Goal: Task Accomplishment & Management: Manage account settings

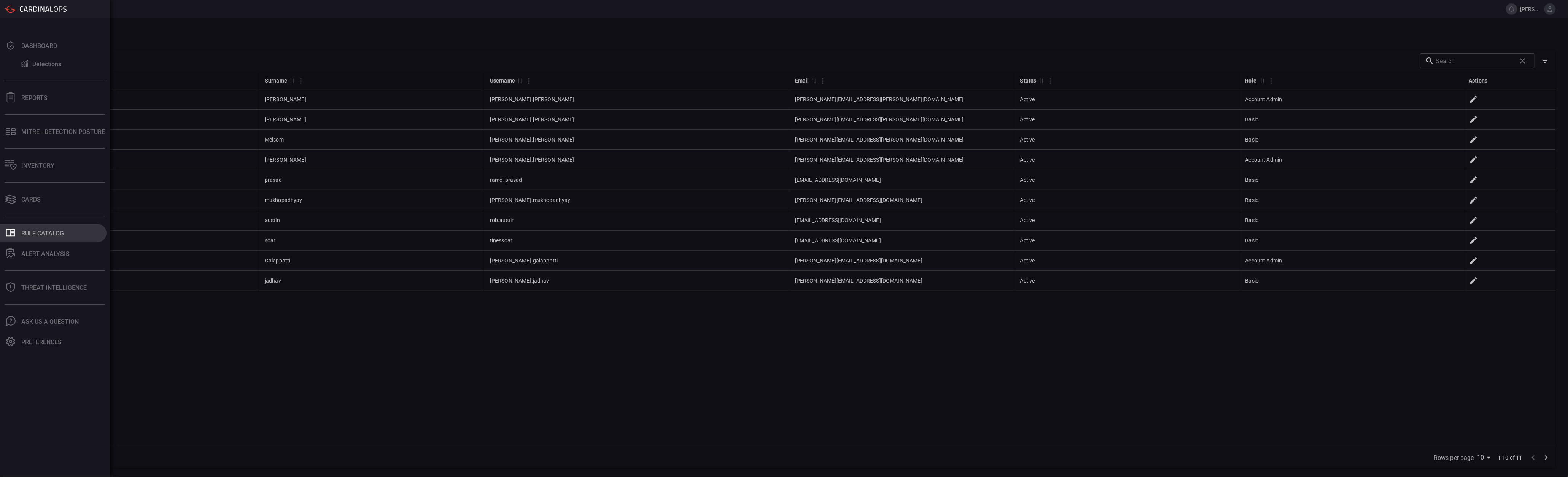
click at [27, 226] on button ".st0_rule_catalog_icon{fill: currentColor;} Rule Catalog" at bounding box center [53, 233] width 107 height 18
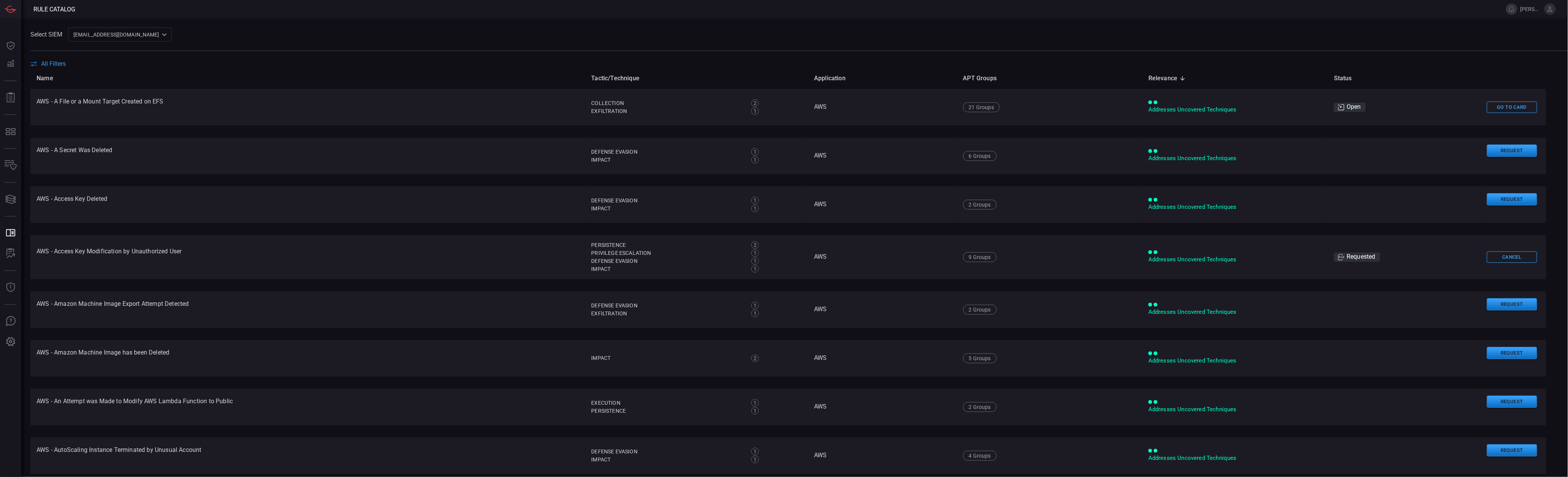
click at [42, 72] on th "Name" at bounding box center [308, 78] width 555 height 22
click at [46, 68] on th "Name" at bounding box center [308, 78] width 555 height 22
click at [49, 66] on span "All Filters" at bounding box center [53, 64] width 25 height 7
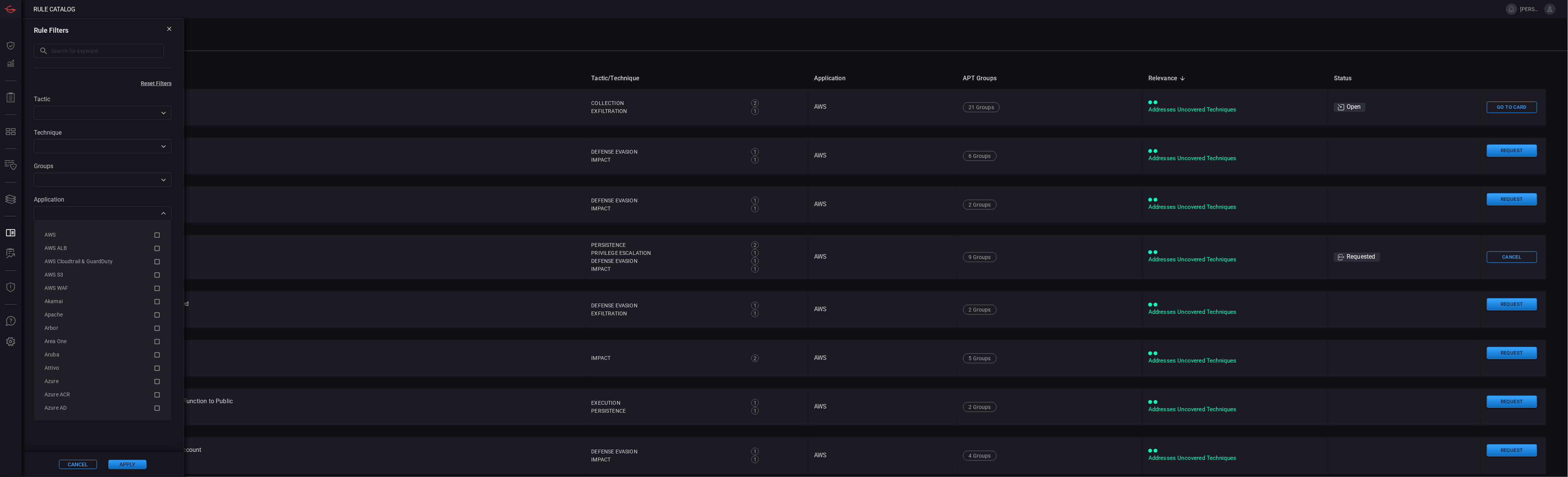
click at [53, 218] on div "​" at bounding box center [103, 213] width 138 height 14
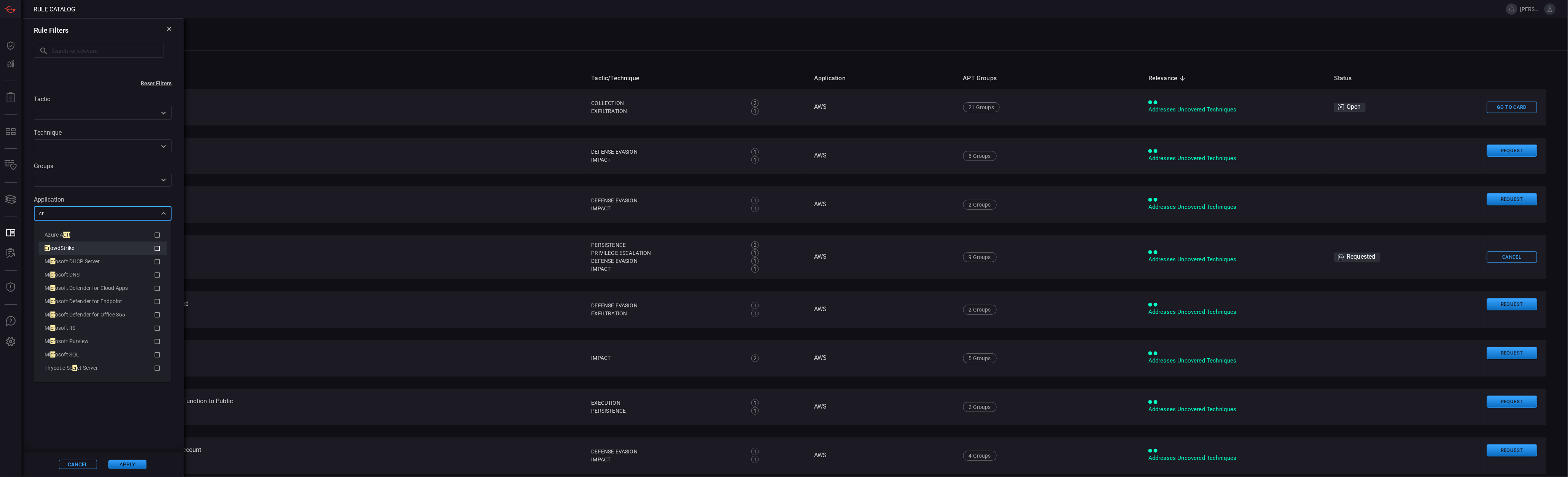
click at [103, 247] on div "Cr owdStrike" at bounding box center [99, 248] width 109 height 8
type input "cr"
click at [128, 433] on span at bounding box center [103, 383] width 162 height 138
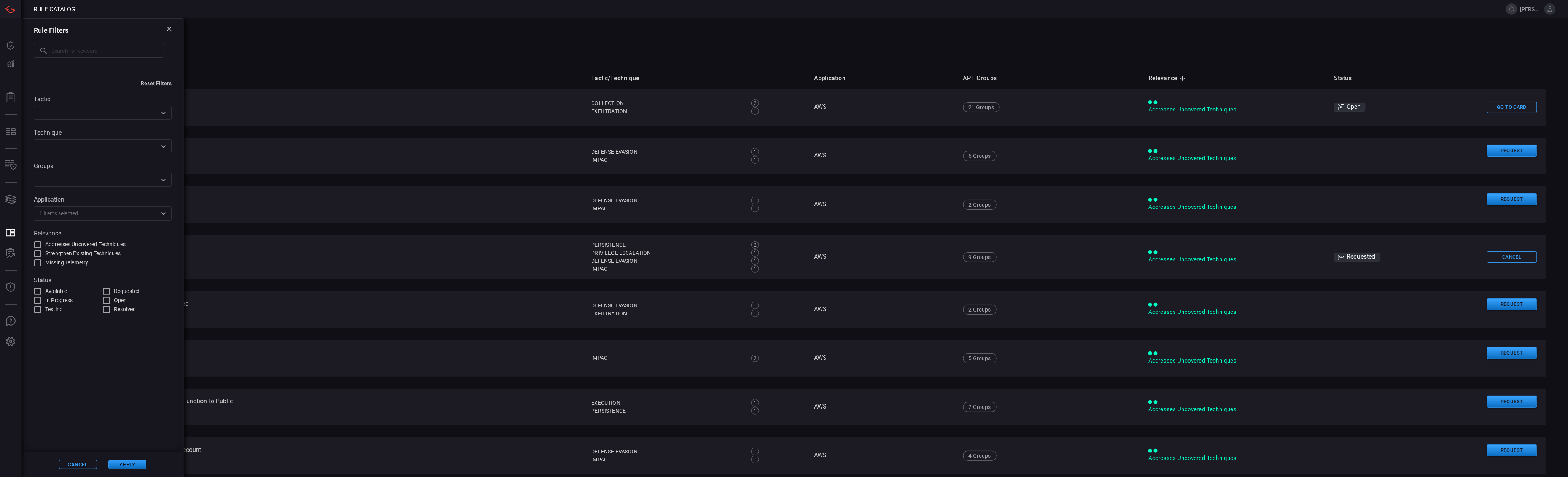
click at [128, 462] on button "Apply" at bounding box center [127, 464] width 38 height 9
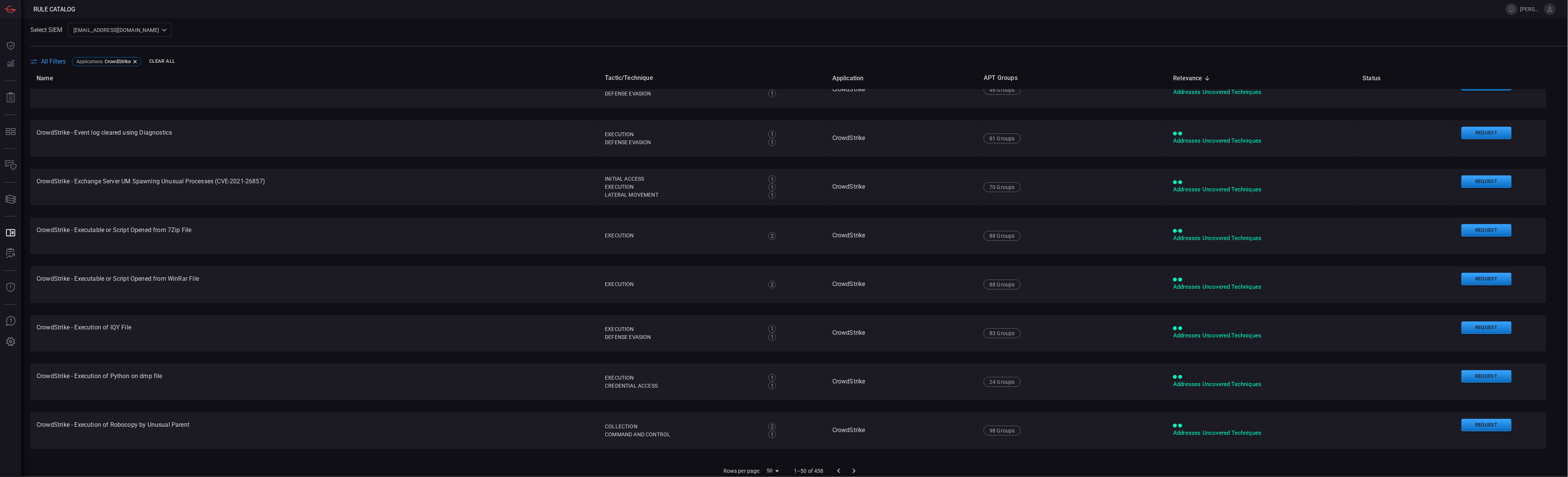
scroll to position [7, 0]
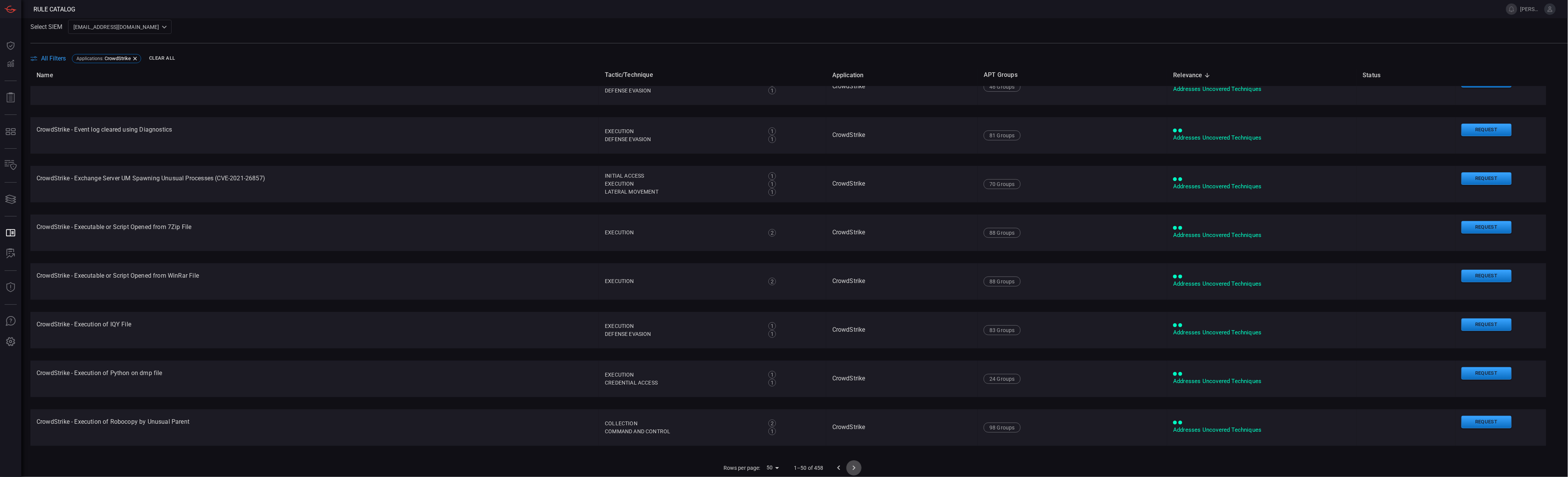
click at [849, 467] on icon "Go to next page" at bounding box center [853, 467] width 9 height 9
click at [853, 465] on icon "Go to next page" at bounding box center [856, 467] width 9 height 9
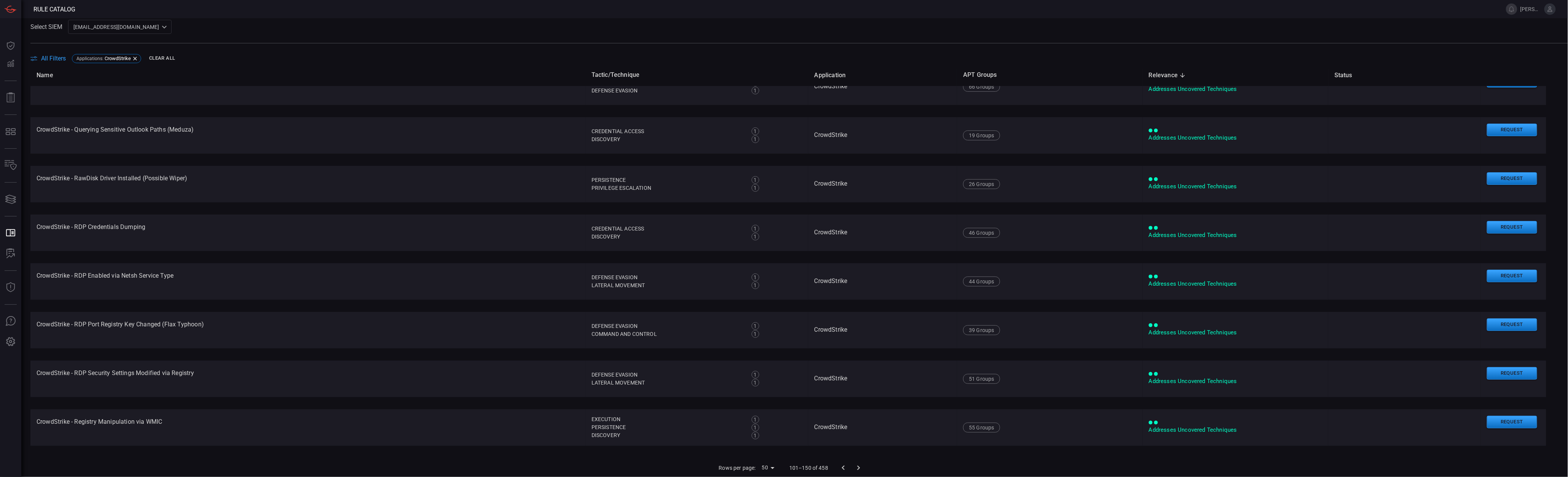
click at [854, 464] on icon "Go to next page" at bounding box center [858, 467] width 9 height 9
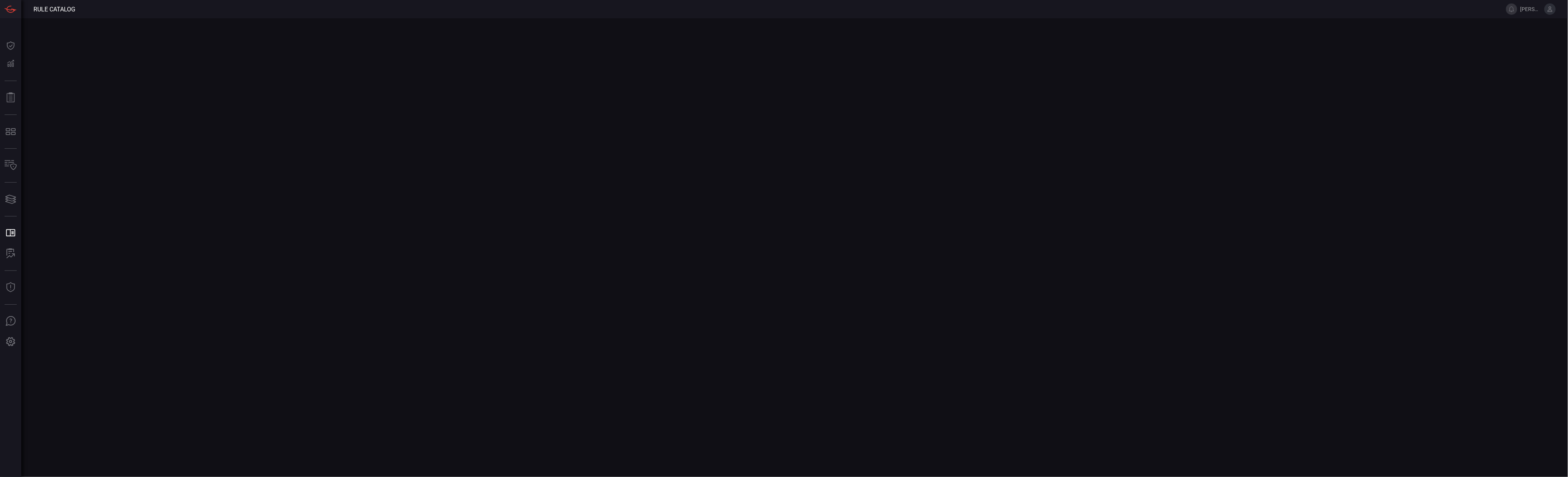
scroll to position [0, 0]
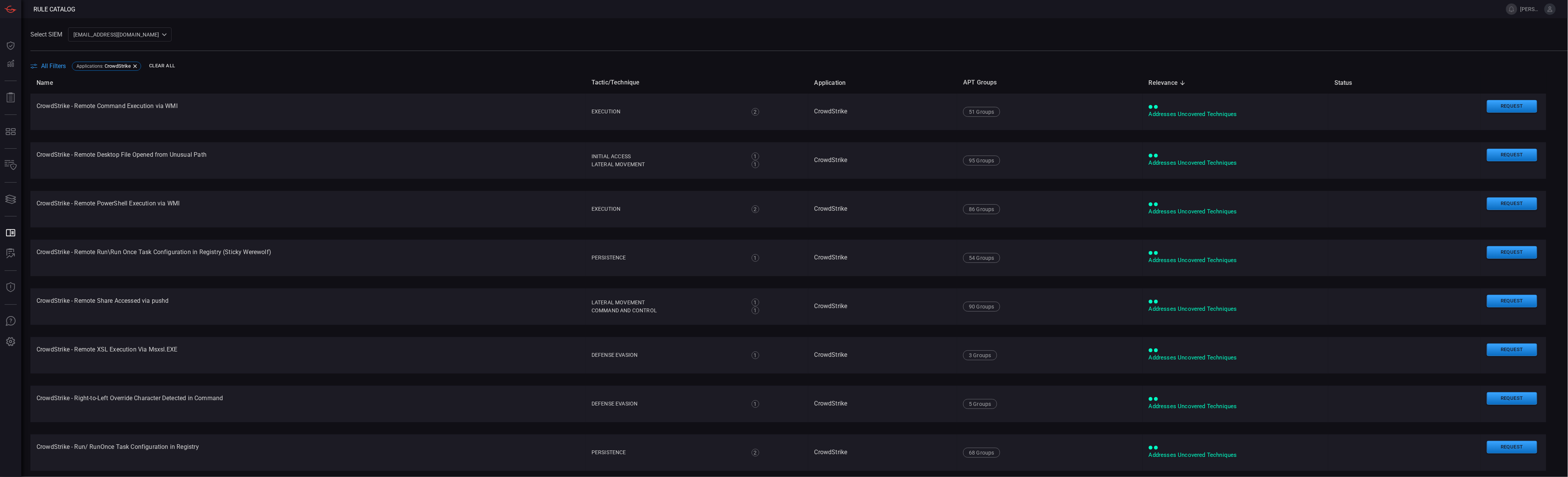
click at [1165, 85] on span "Relevance sorted descending" at bounding box center [1168, 83] width 39 height 9
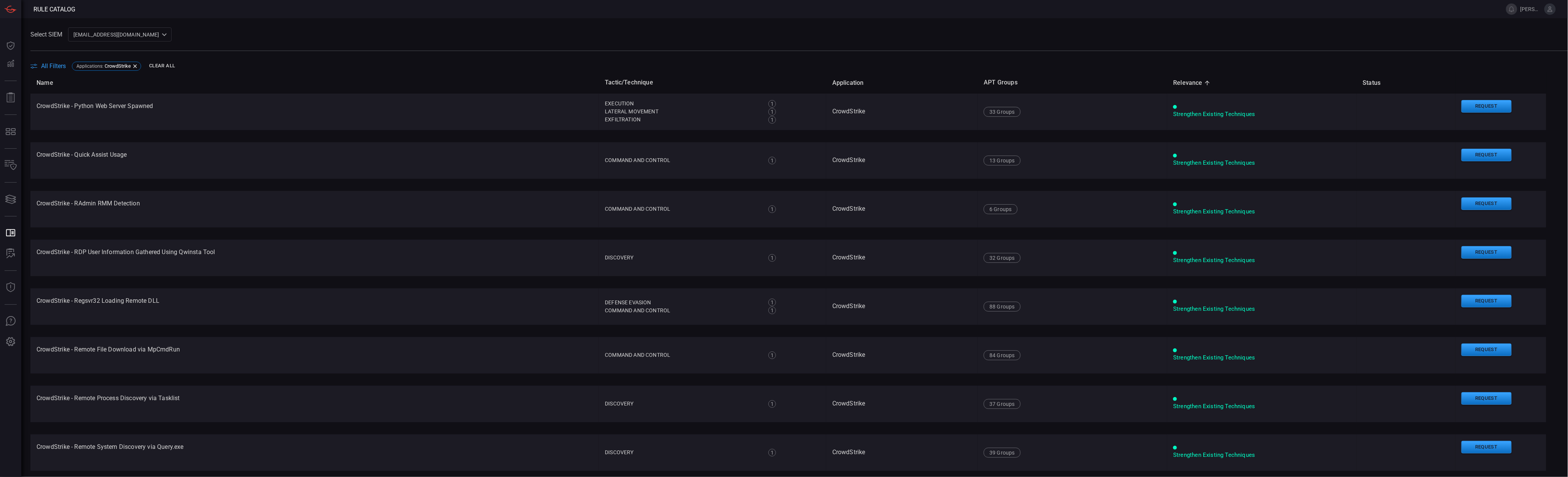
click at [1173, 85] on span "Relevance sorted ascending" at bounding box center [1192, 83] width 39 height 9
click at [994, 83] on th "APT Groups" at bounding box center [1072, 83] width 189 height 22
click at [645, 85] on th "Tactic/Technique" at bounding box center [713, 83] width 228 height 22
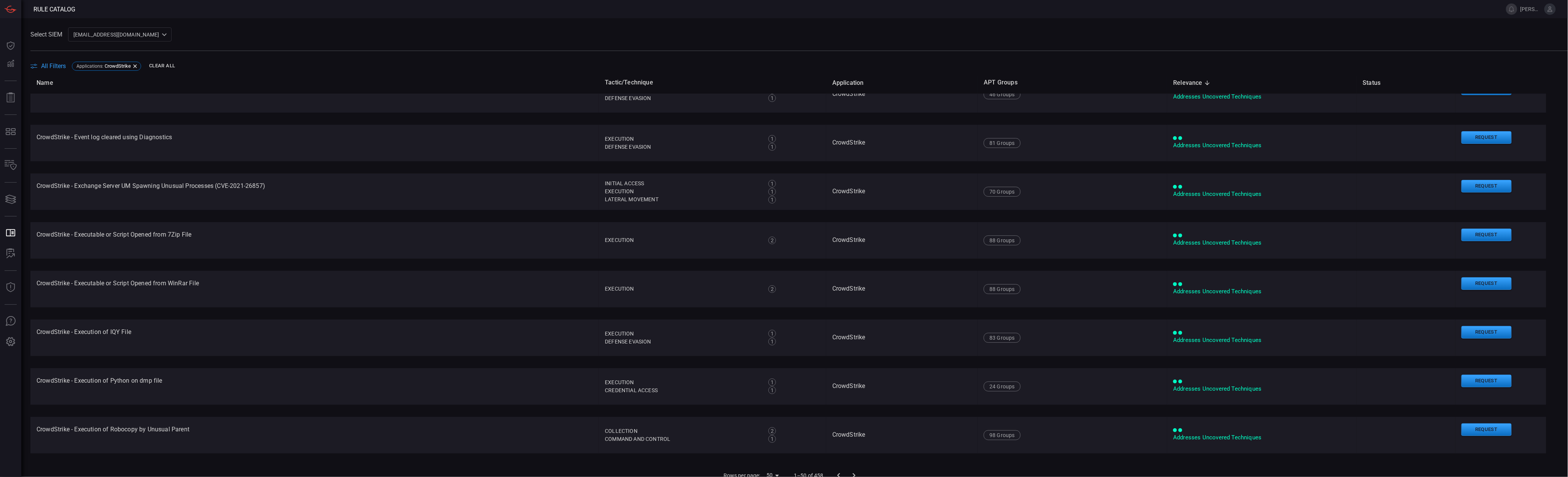
scroll to position [7, 0]
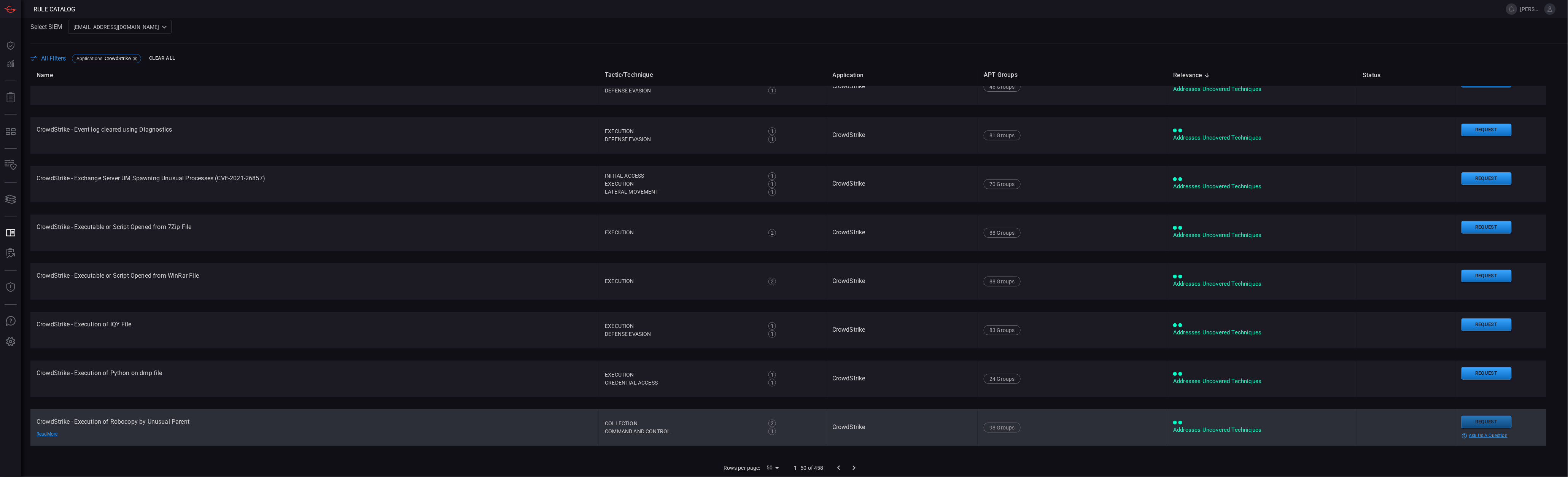
click at [1474, 419] on button "Request" at bounding box center [1486, 422] width 50 height 13
click at [1423, 432] on button "Continue" at bounding box center [1440, 433] width 50 height 12
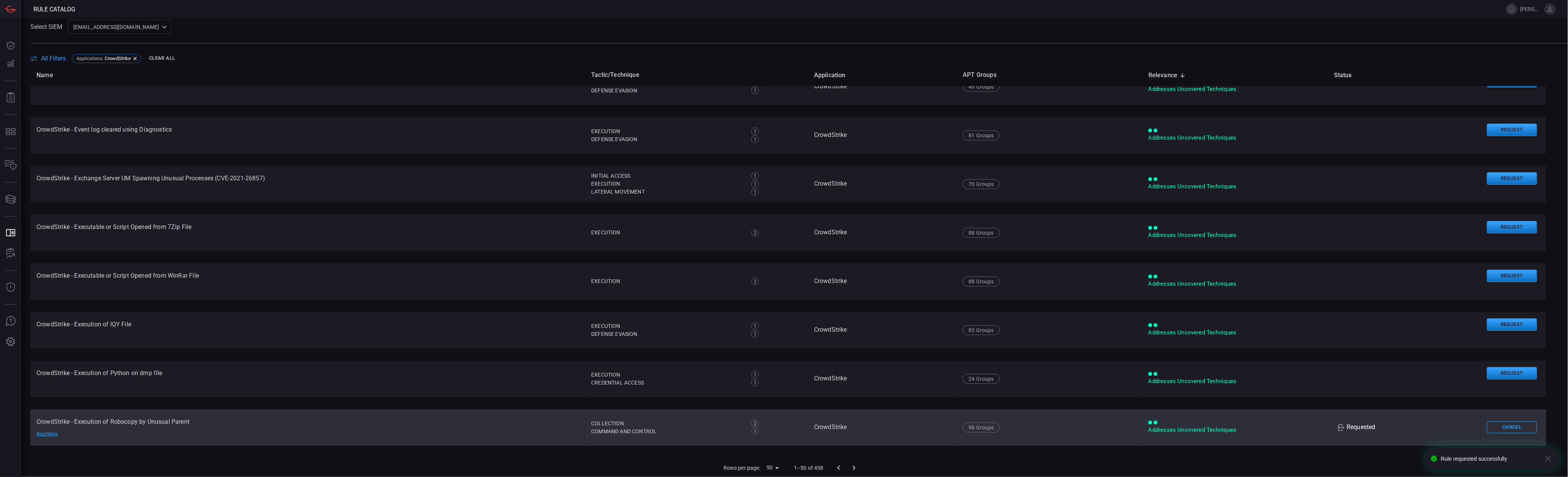
click at [849, 468] on icon "Go to next page" at bounding box center [853, 467] width 9 height 9
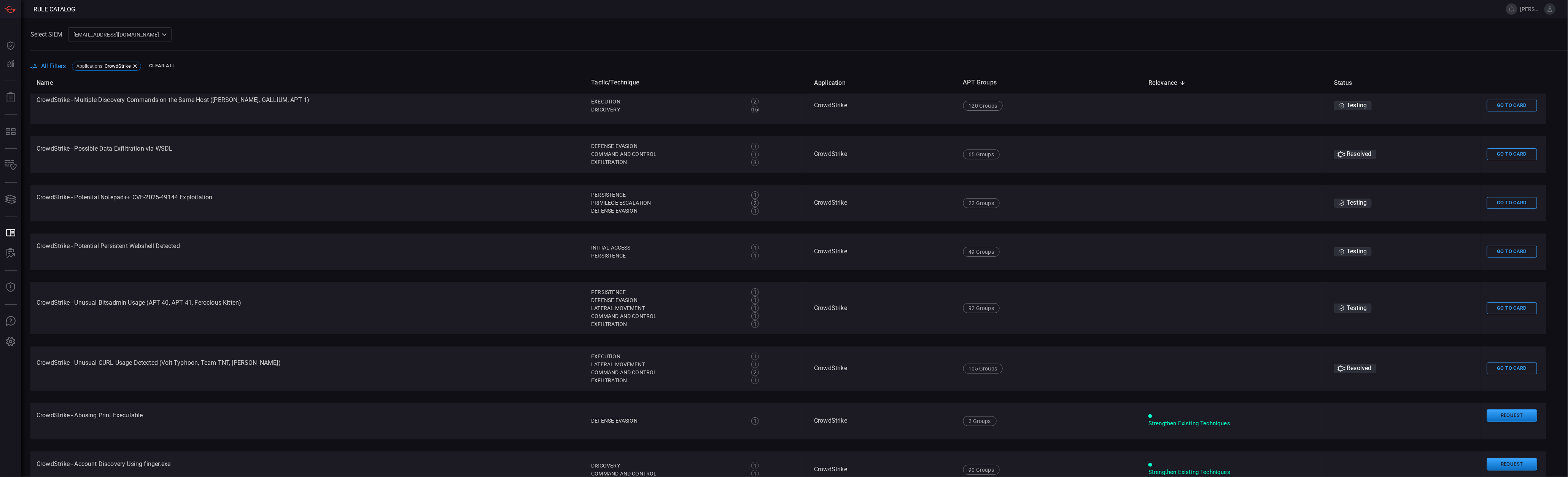
scroll to position [263, 0]
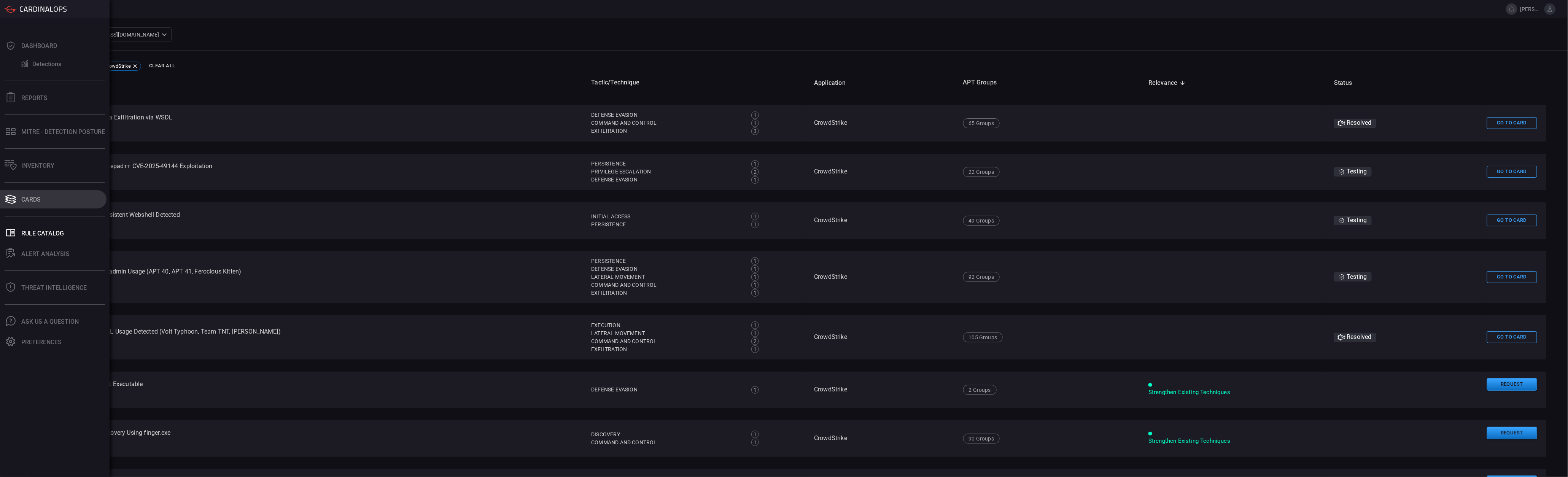
click at [30, 203] on div "Cards" at bounding box center [31, 200] width 19 height 7
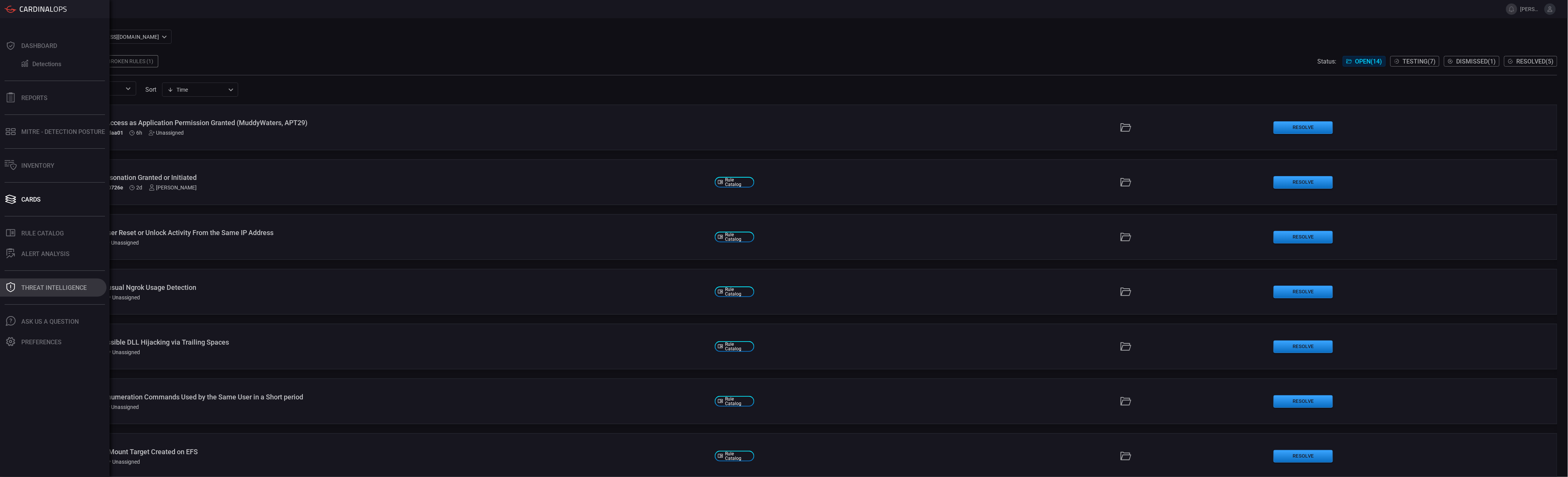
click at [71, 290] on div "Threat Intelligence" at bounding box center [54, 288] width 65 height 7
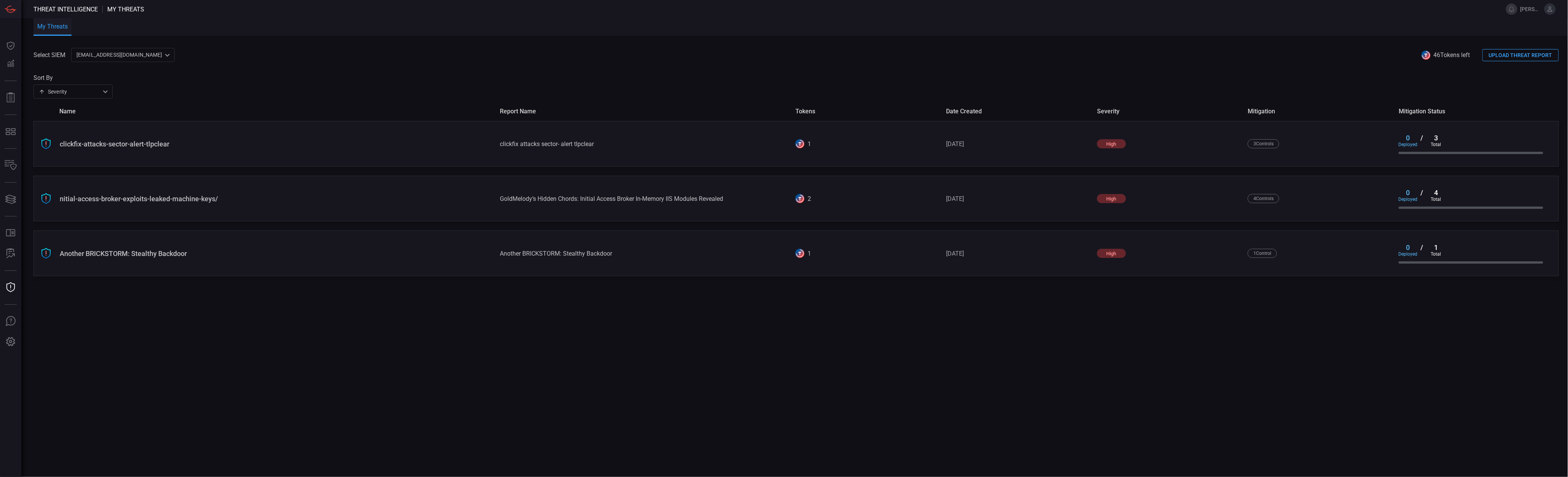
click at [296, 324] on div "Select SIEM [EMAIL_ADDRESS][DOMAIN_NAME] ce81084e-d69a-4826-8c7e-b83218b2d3dc ​…" at bounding box center [800, 262] width 1535 height 429
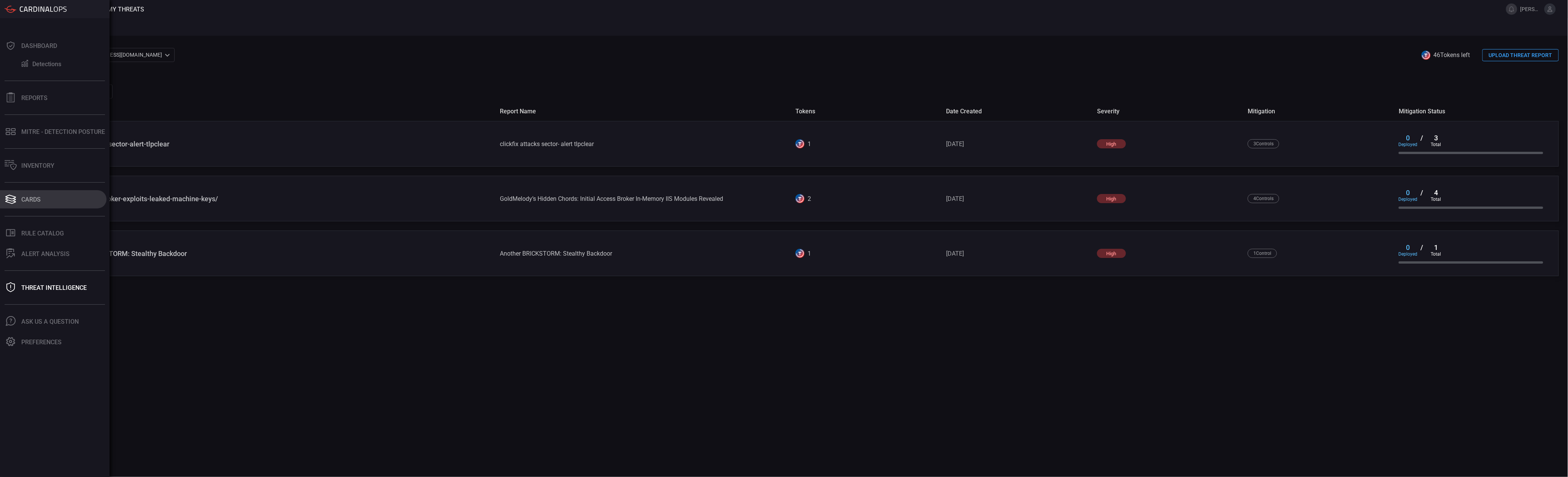
click at [38, 205] on button "Cards" at bounding box center [53, 199] width 107 height 18
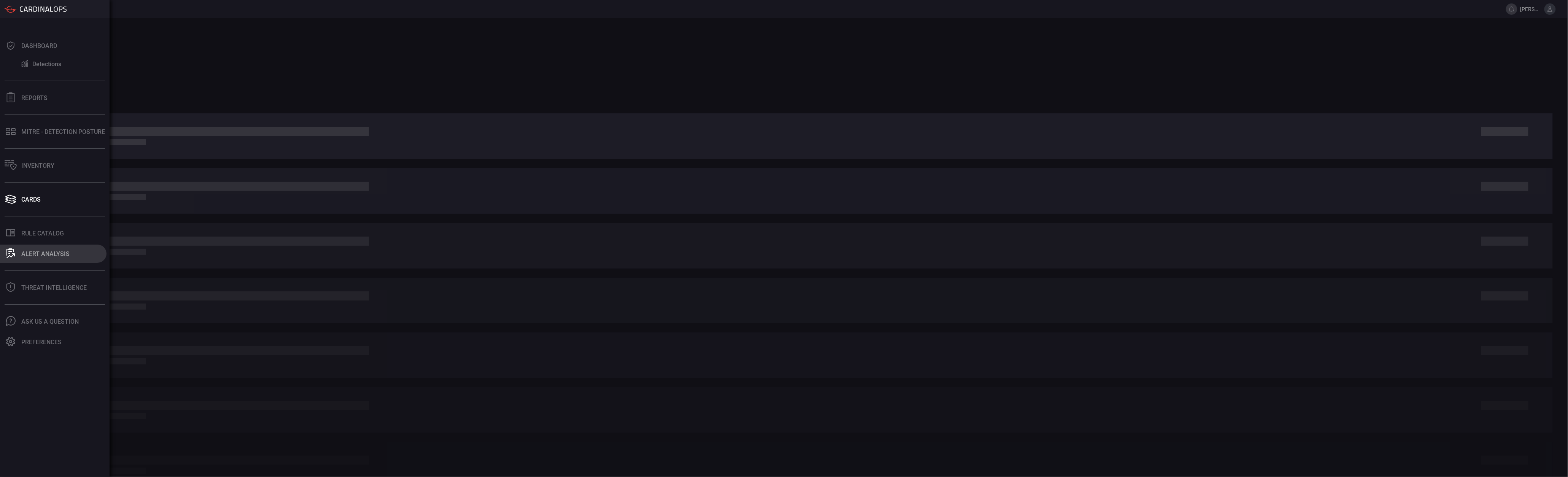
click at [36, 259] on button "ALERT ANALYSIS" at bounding box center [53, 254] width 107 height 18
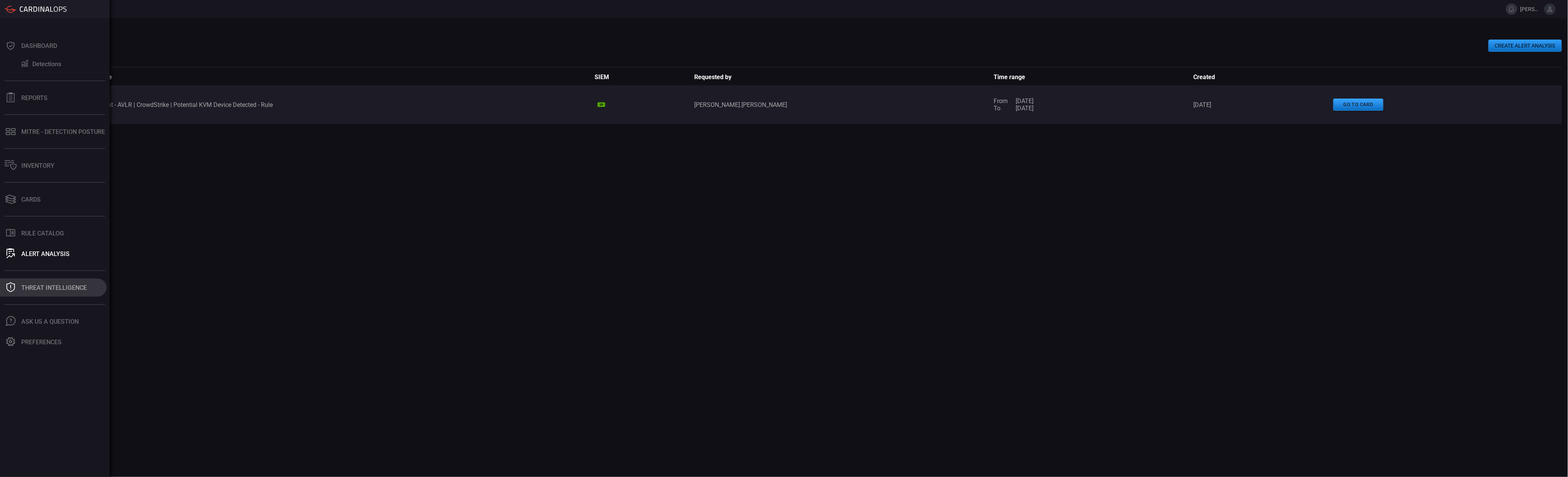
click at [11, 285] on icon at bounding box center [10, 287] width 10 height 10
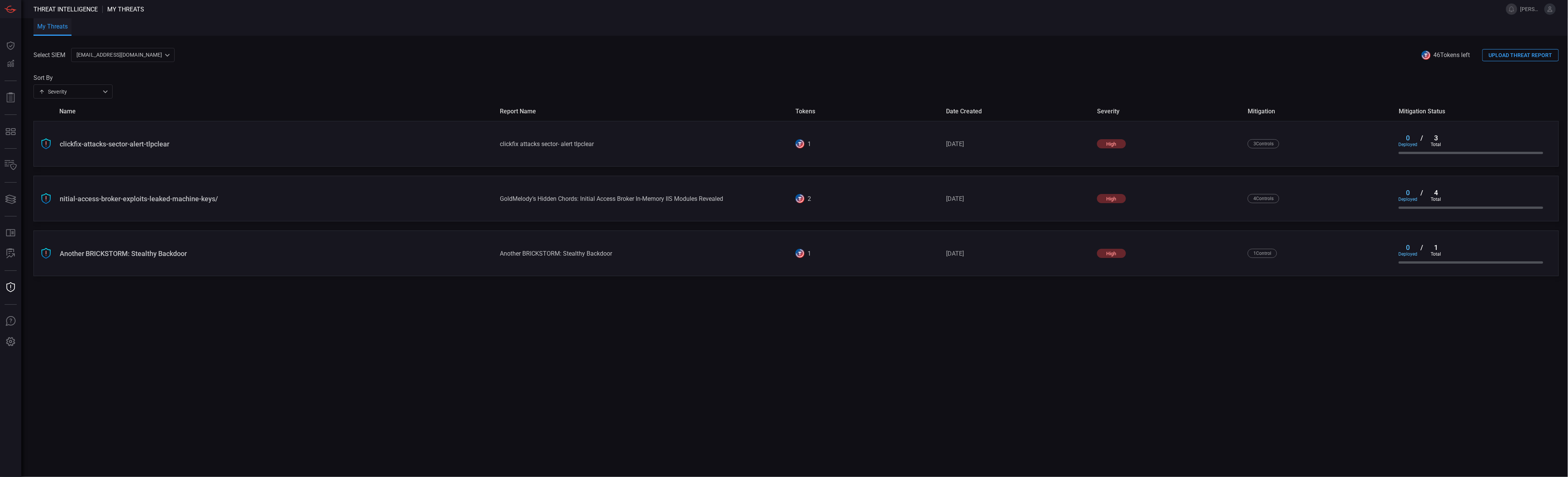
click at [91, 255] on div "Another BRICKSTORM: Stealthy Backdoor" at bounding box center [276, 253] width 434 height 8
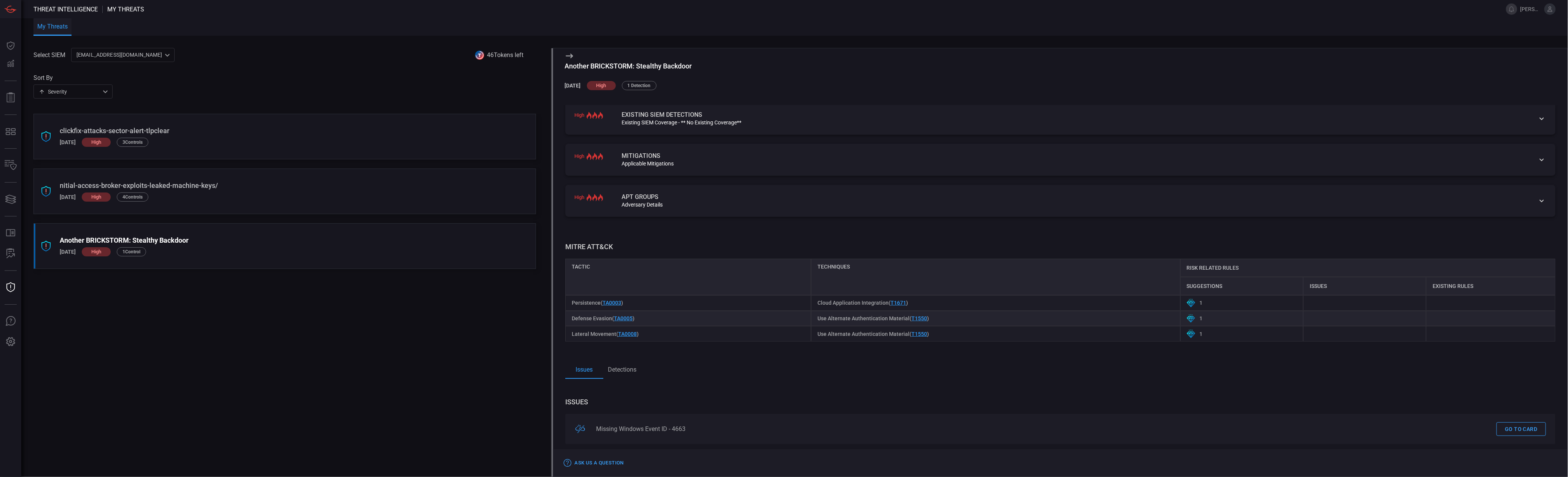
scroll to position [170, 0]
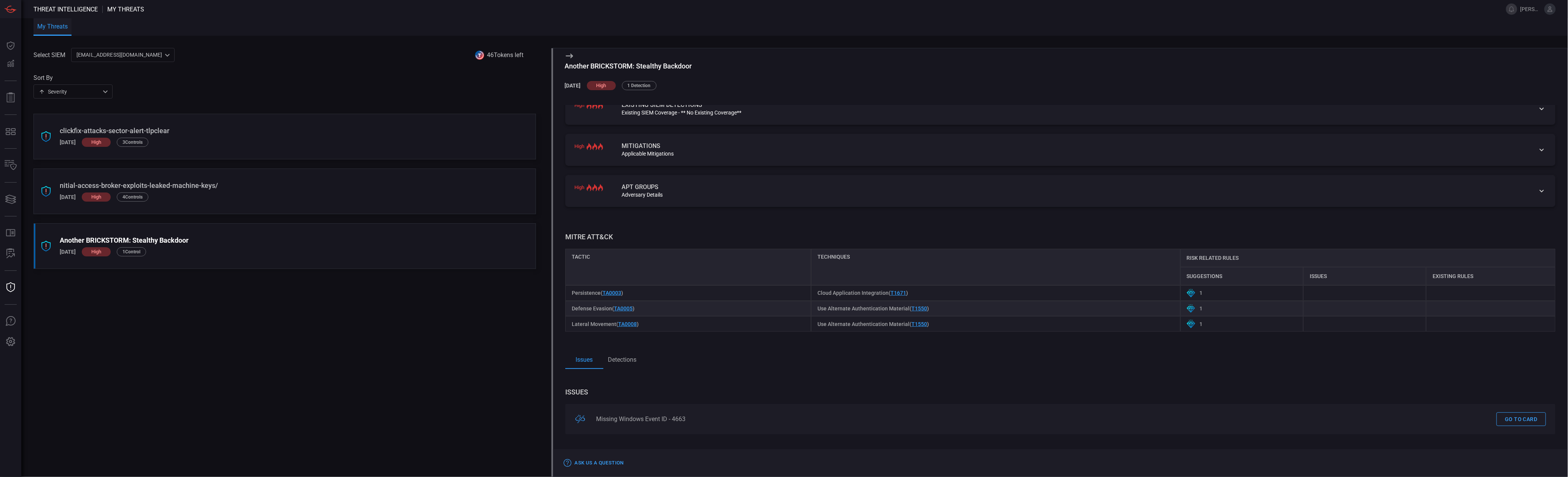
click at [623, 367] on button "Detections" at bounding box center [622, 360] width 38 height 18
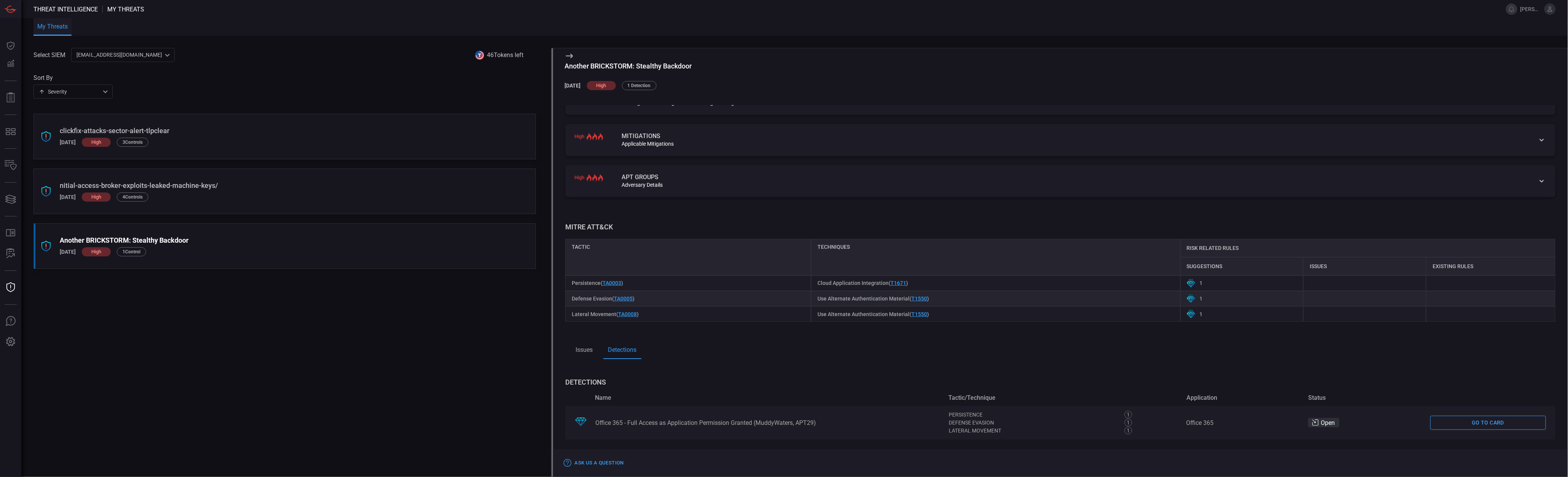
scroll to position [186, 0]
click at [1450, 418] on link "Go to card" at bounding box center [1488, 417] width 116 height 14
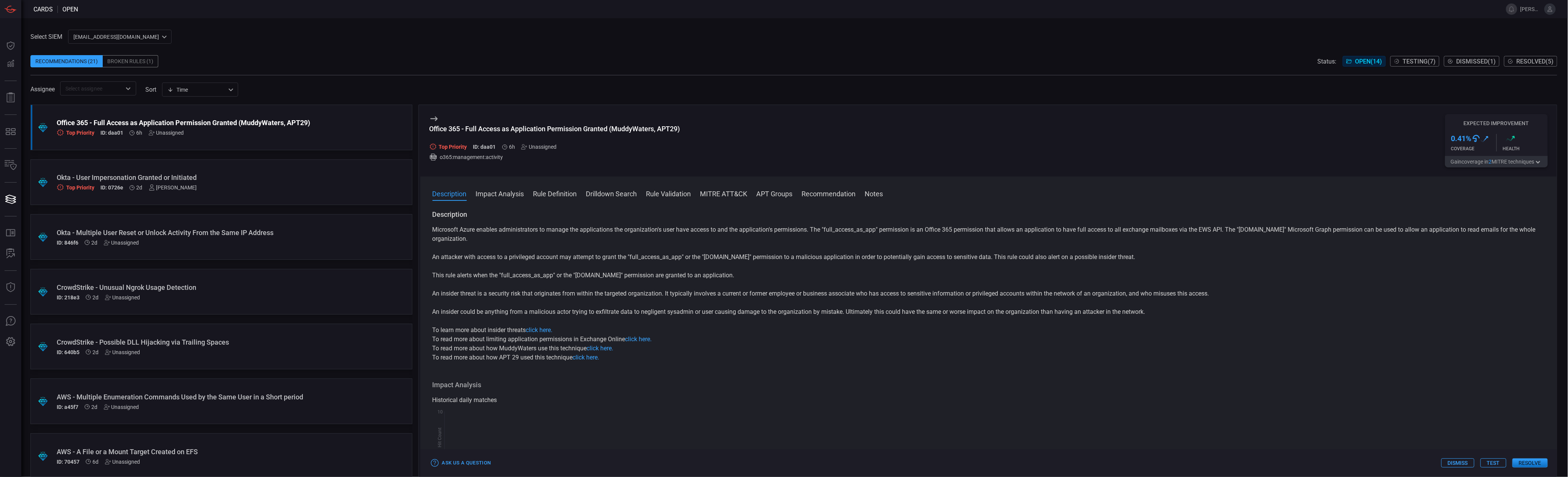
click at [530, 150] on div "Unassigned" at bounding box center [539, 147] width 35 height 6
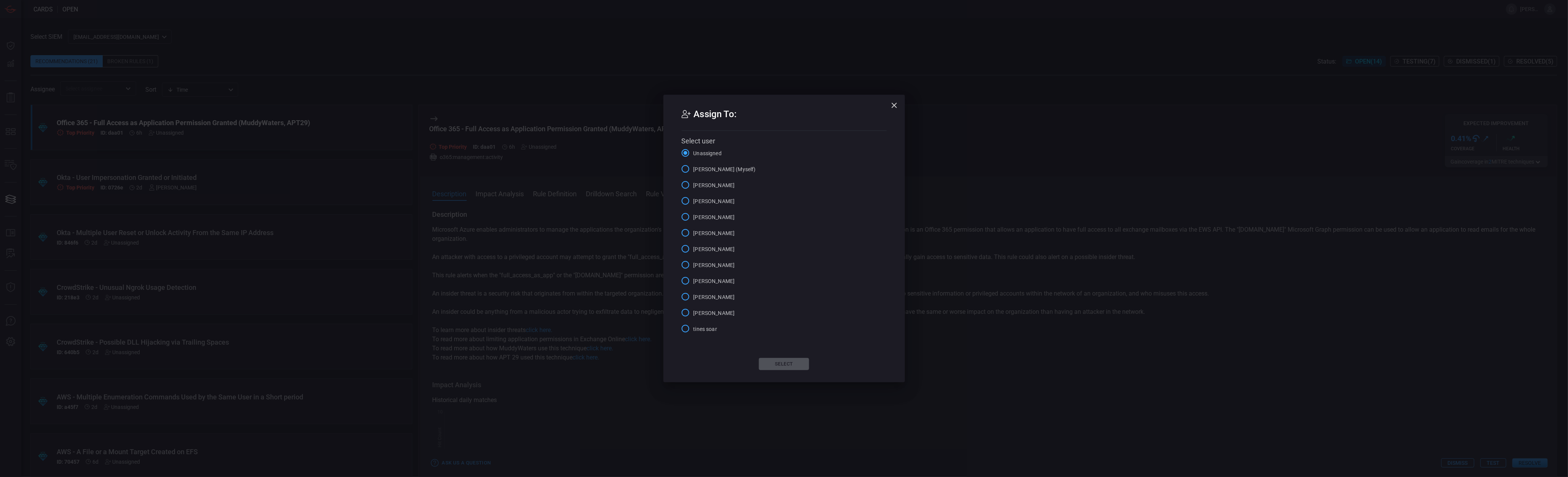
click at [707, 173] on label "[PERSON_NAME] (Myself)" at bounding box center [716, 169] width 79 height 16
click at [693, 173] on input "[PERSON_NAME] (Myself)" at bounding box center [685, 169] width 16 height 16
click at [771, 361] on button "Select" at bounding box center [784, 364] width 50 height 12
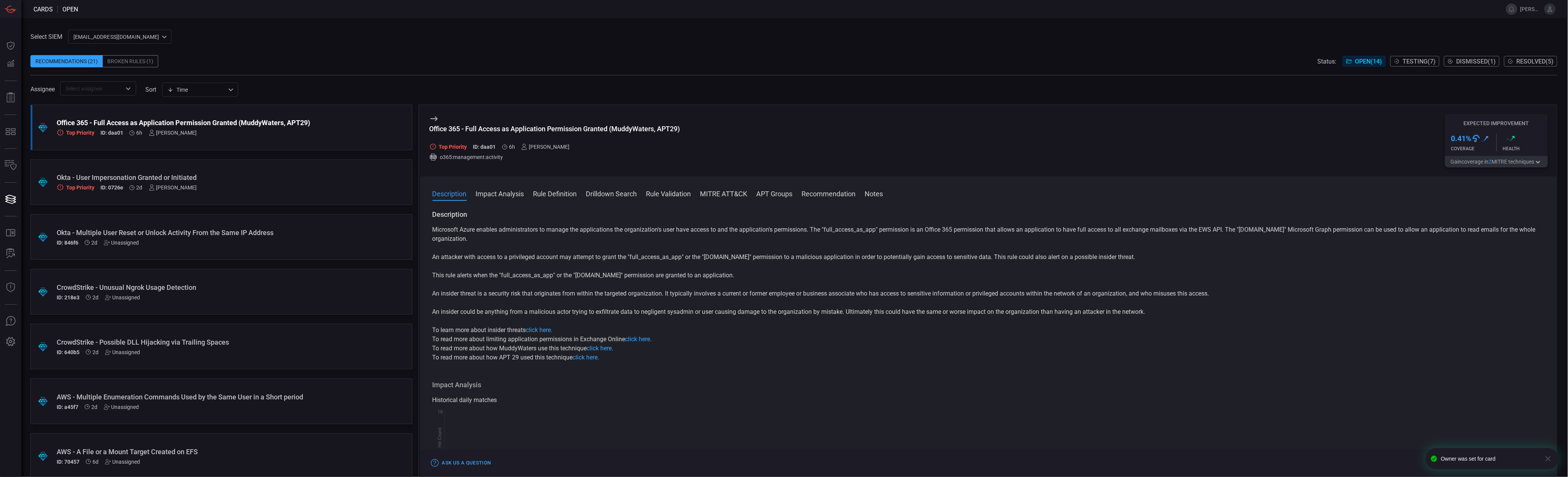
click at [511, 272] on p "This rule alerts when the "full_access_as_app" or the "[DOMAIN_NAME]" permissio…" at bounding box center [989, 275] width 1113 height 9
click at [502, 277] on p "This rule alerts when the "full_access_as_app" or the "[DOMAIN_NAME]" permissio…" at bounding box center [989, 275] width 1113 height 9
click at [503, 277] on p "This rule alerts when the "full_access_as_app" or the "[DOMAIN_NAME]" permissio…" at bounding box center [989, 275] width 1113 height 9
click at [518, 295] on p "An insider threat is a security risk that originates from within the targeted o…" at bounding box center [989, 293] width 1113 height 9
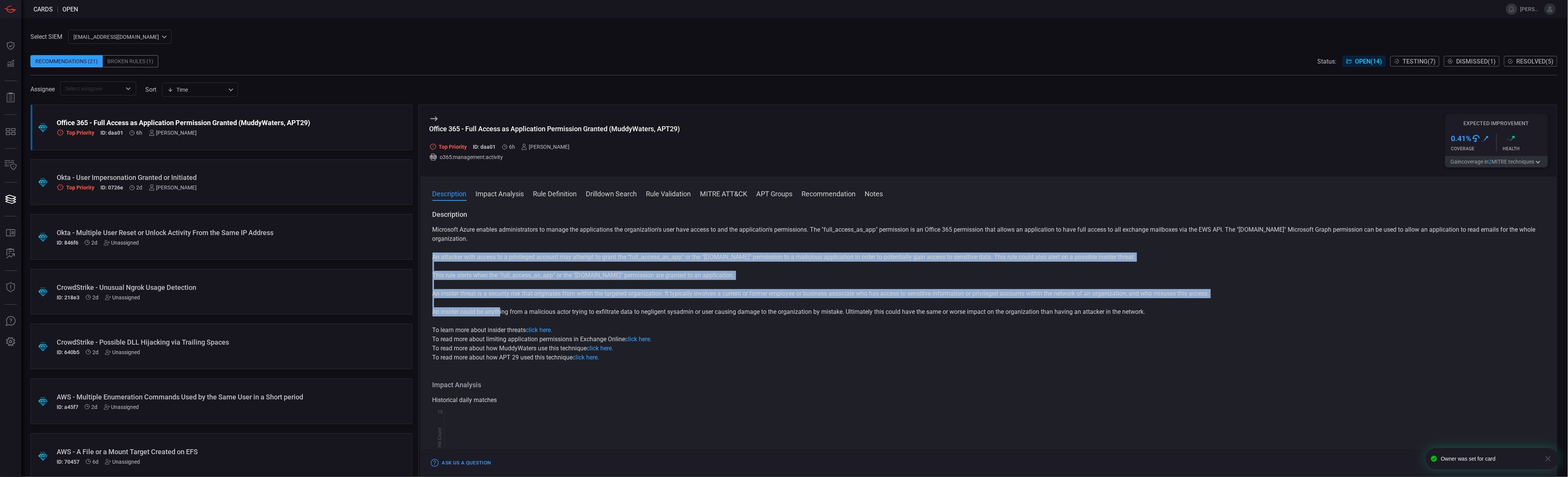
drag, startPoint x: 427, startPoint y: 256, endPoint x: 501, endPoint y: 312, distance: 92.8
click at [501, 312] on div "Description Microsoft Azure enables administrators to manage the applications t…" at bounding box center [989, 342] width 1137 height 264
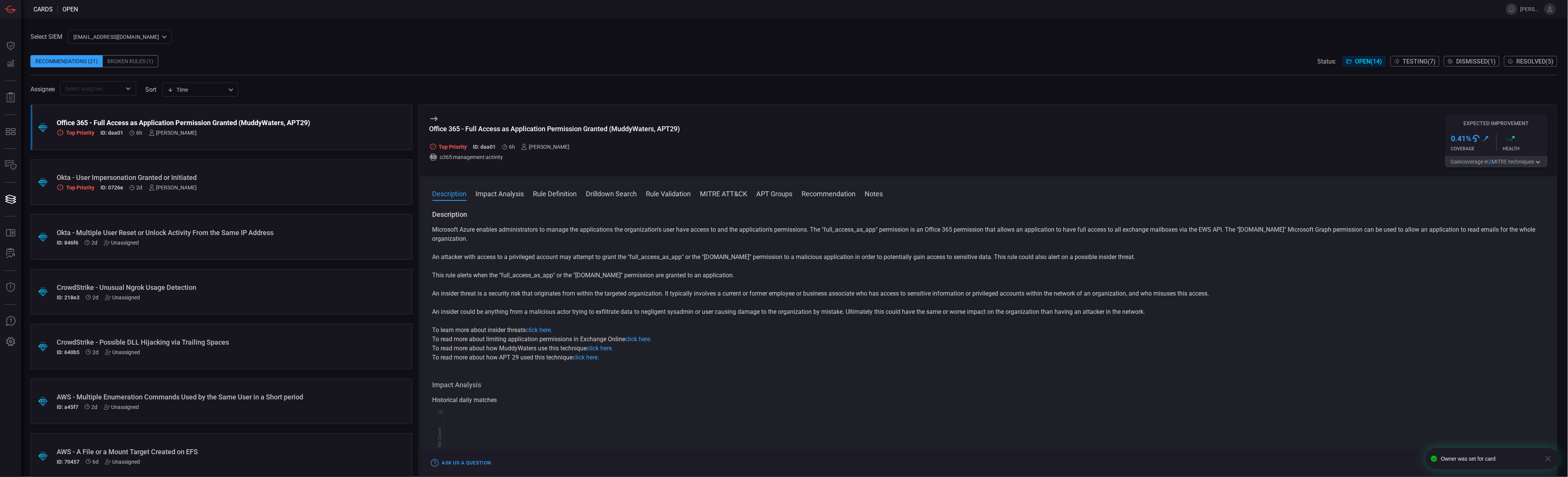
click at [698, 324] on div "Microsoft Azure enables administrators to manage the applications the organizat…" at bounding box center [989, 293] width 1113 height 137
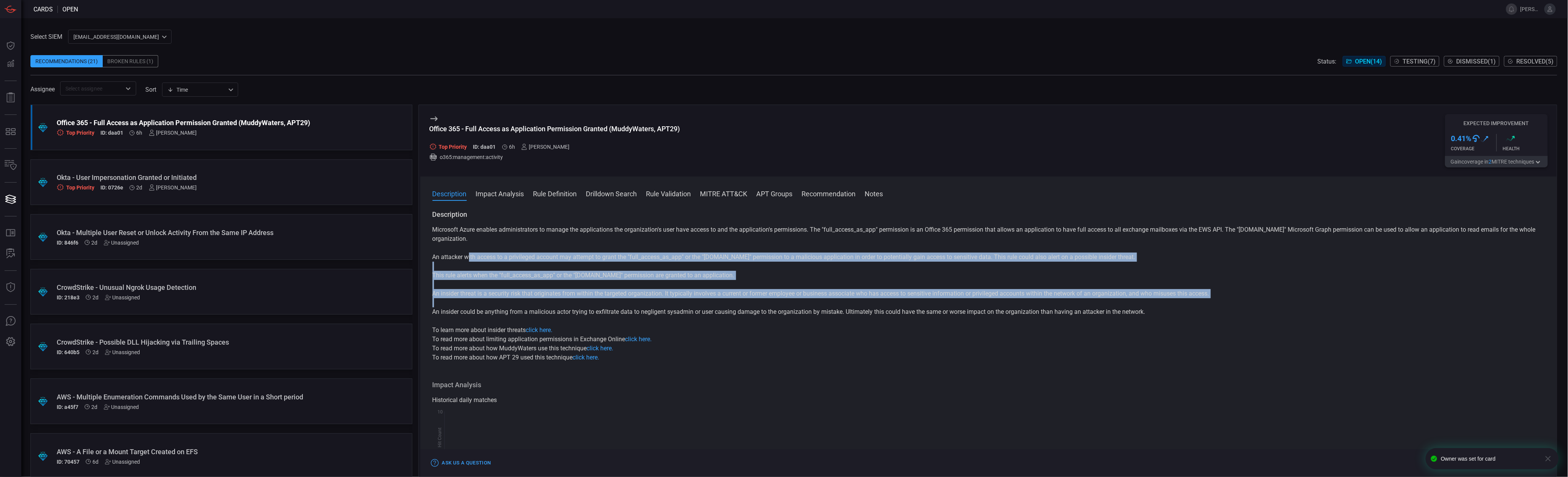
drag, startPoint x: 688, startPoint y: 321, endPoint x: 469, endPoint y: 260, distance: 227.3
click at [469, 260] on div "Microsoft Azure enables administrators to manage the applications the organizat…" at bounding box center [989, 293] width 1113 height 137
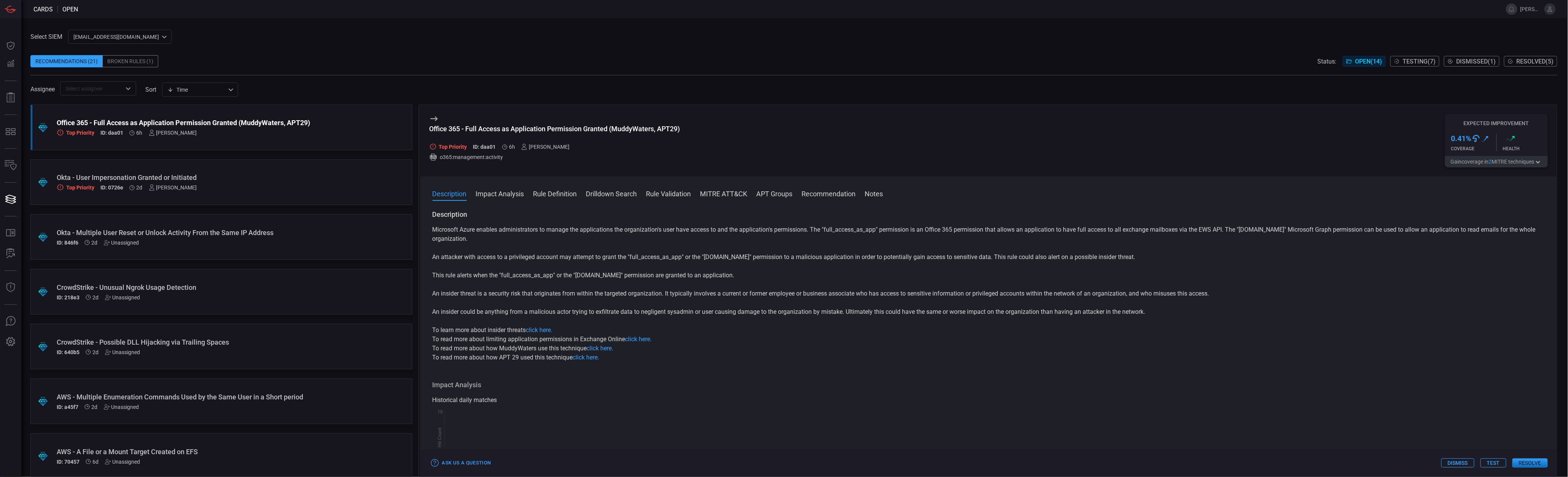
click at [1033, 94] on div "Assignee ​ sort Time visibleUpdateTime ​" at bounding box center [794, 88] width 1527 height 14
click at [605, 253] on p "An attacker with access to a privileged account may attempt to grant the "full_…" at bounding box center [989, 257] width 1113 height 9
click at [497, 190] on button "Impact Analysis" at bounding box center [500, 193] width 48 height 9
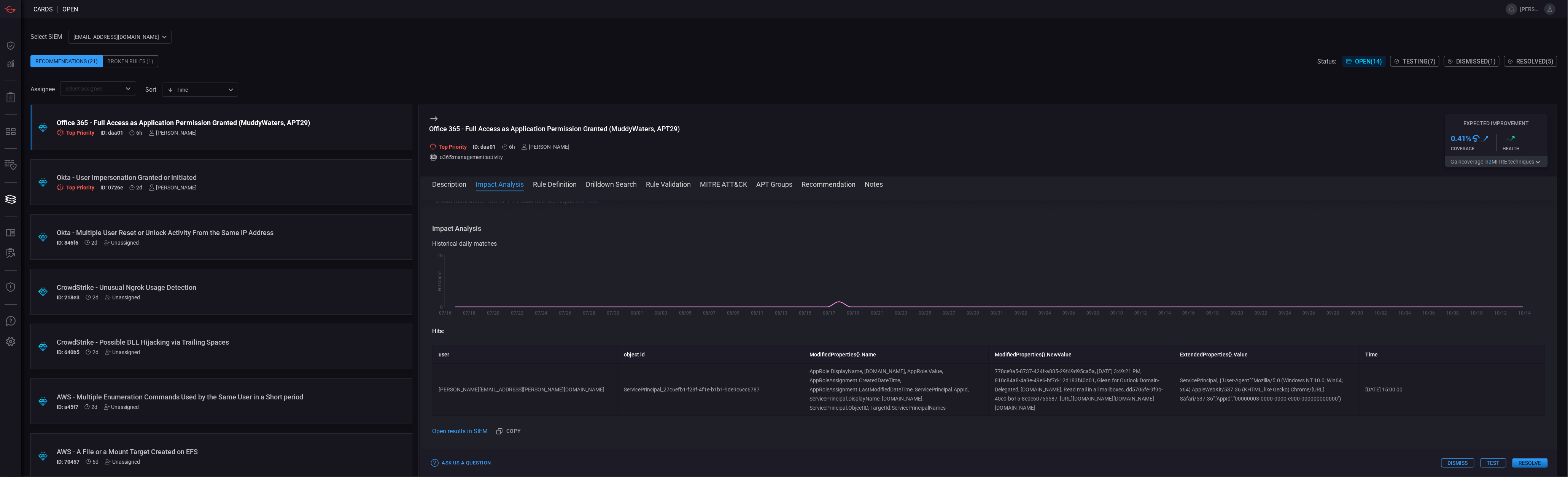
scroll to position [162, 0]
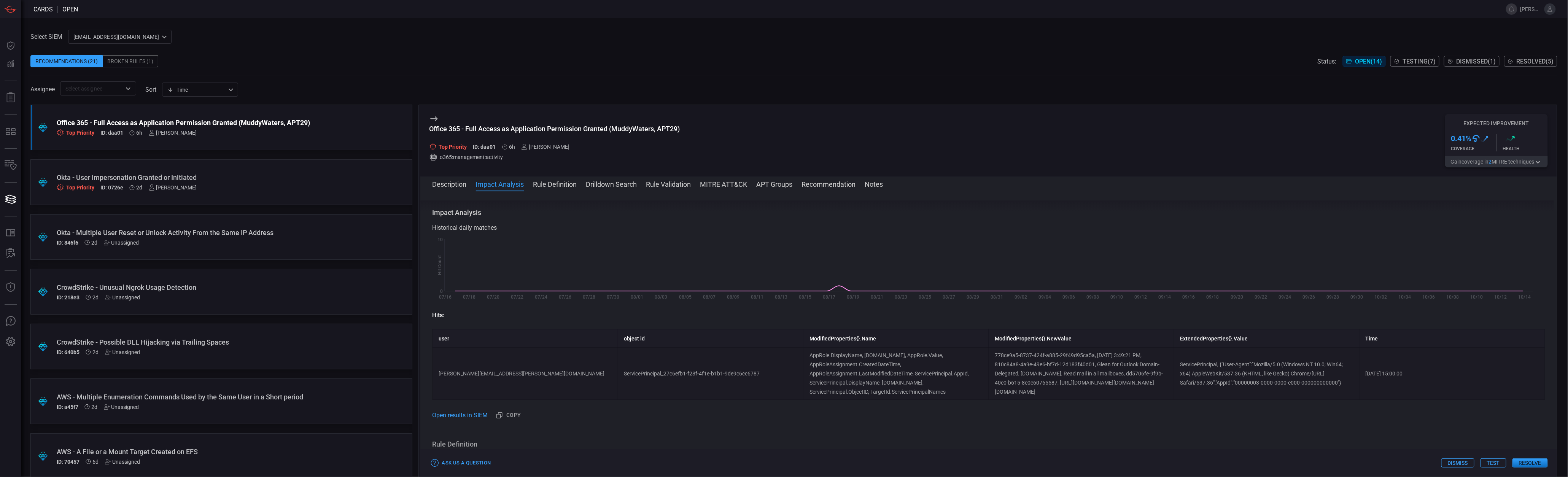
click at [1535, 162] on button "Gain coverage in 2 MITRE technique s" at bounding box center [1496, 161] width 103 height 12
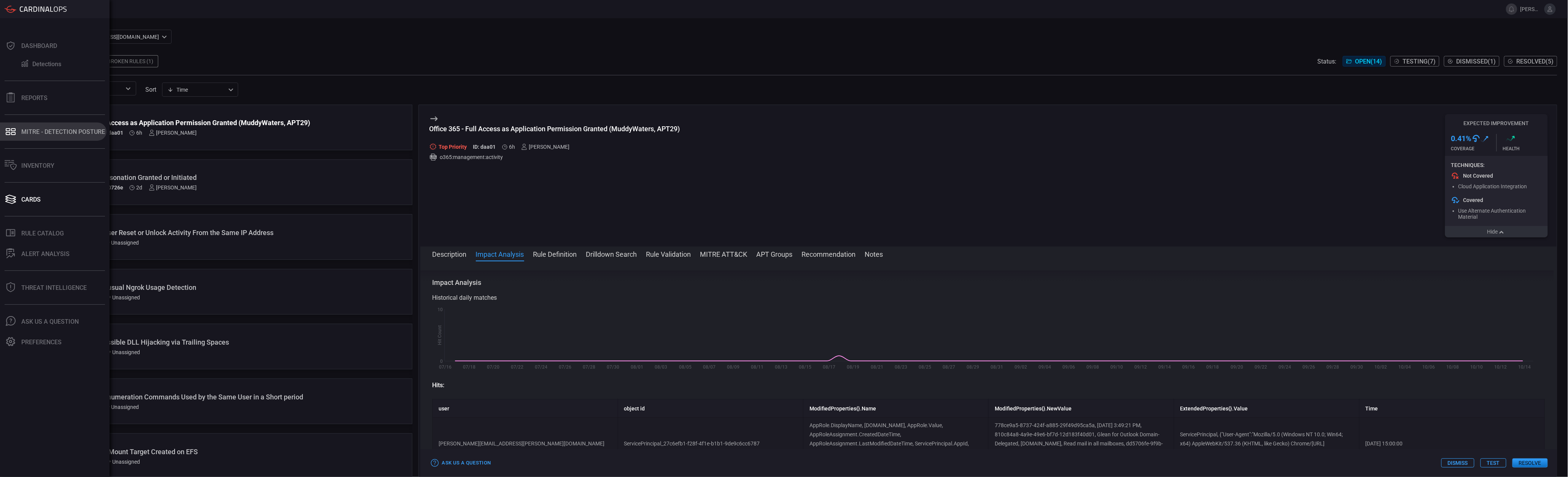
click at [44, 135] on button "MITRE - Detection Posture" at bounding box center [53, 131] width 107 height 18
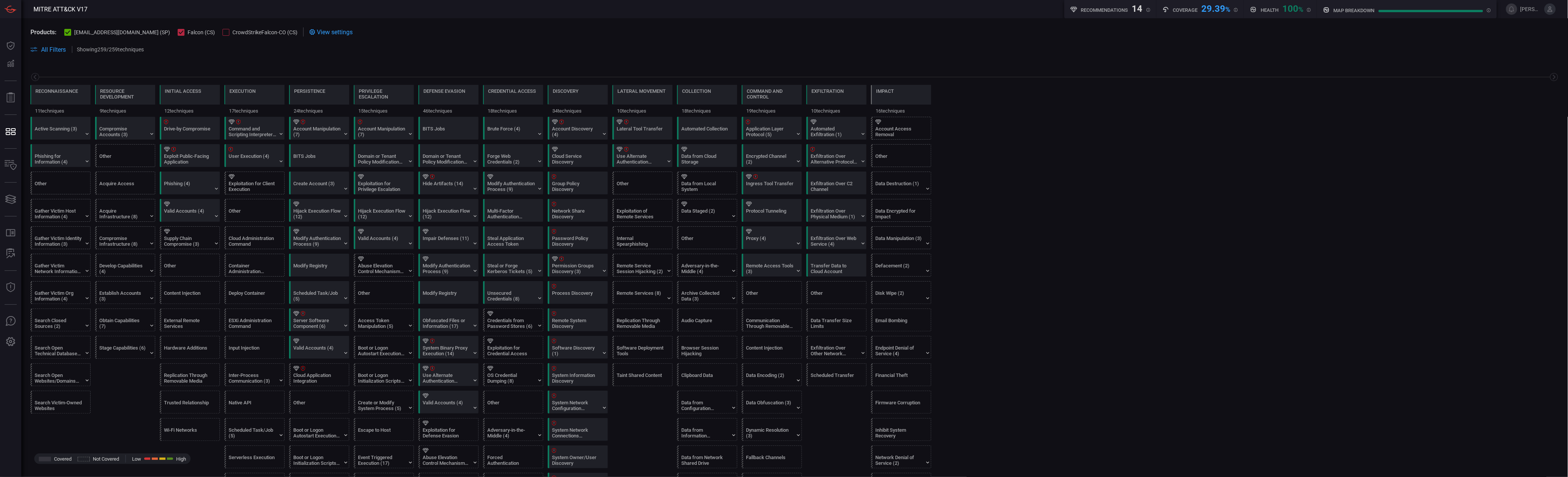
click at [233, 33] on span "CrowdStrikeFalcon-CO (CS)" at bounding box center [265, 32] width 65 height 6
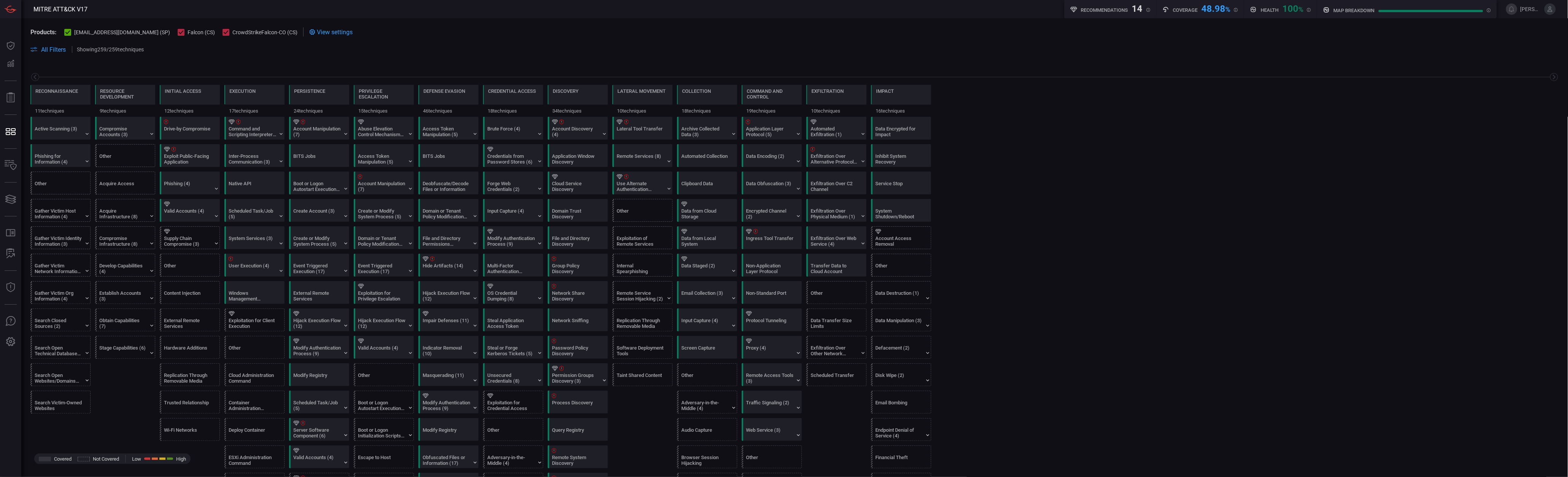
click at [1132, 10] on div "14" at bounding box center [1137, 8] width 10 height 9
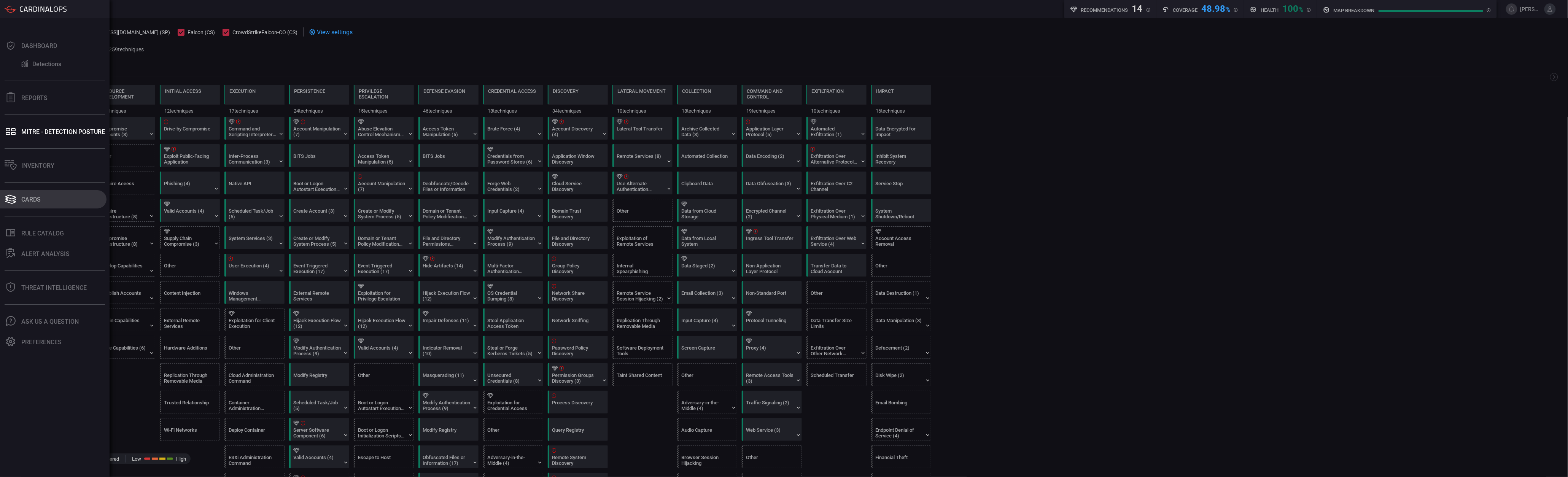
click at [8, 206] on button "Cards" at bounding box center [53, 199] width 107 height 18
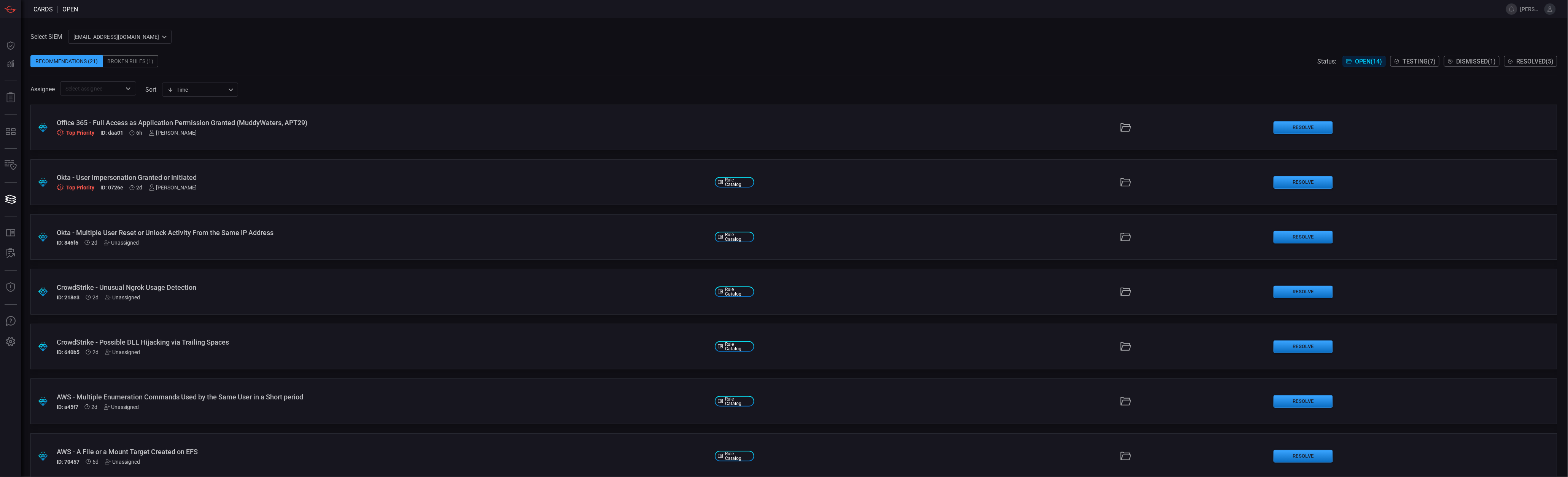
click at [379, 72] on span at bounding box center [794, 71] width 1527 height 7
click at [712, 40] on div "Select SIEM [EMAIL_ADDRESS][DOMAIN_NAME] ce81084e-d69a-4826-8c7e-b83218b2d3dc ​…" at bounding box center [794, 63] width 1527 height 66
